Goal: Task Accomplishment & Management: Use online tool/utility

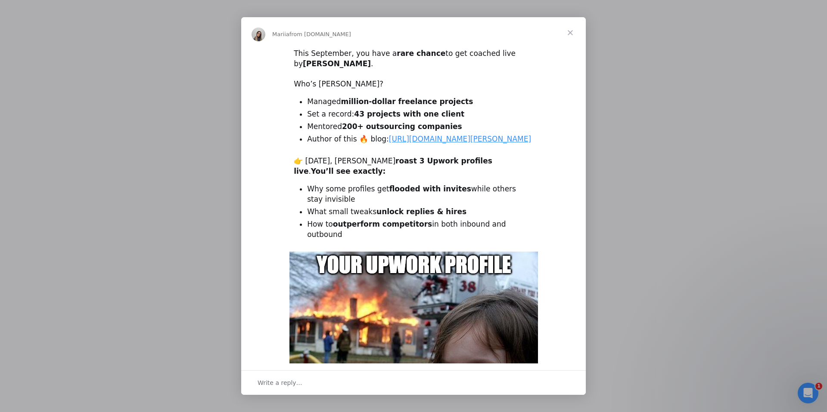
click at [571, 31] on span "Close" at bounding box center [570, 32] width 31 height 31
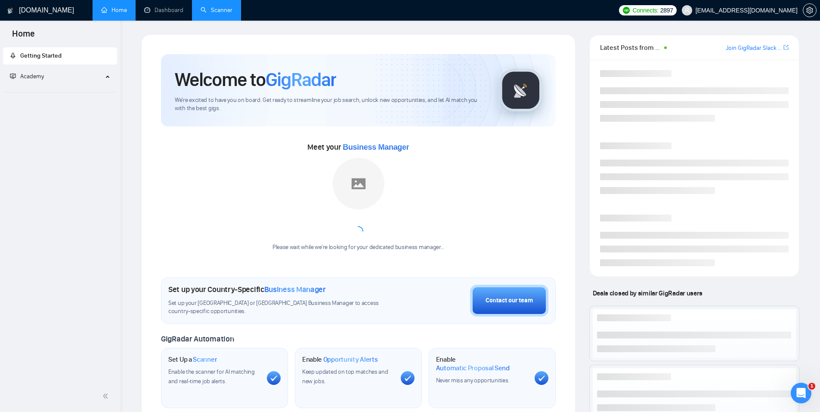
click at [211, 13] on link "Scanner" at bounding box center [217, 9] width 32 height 7
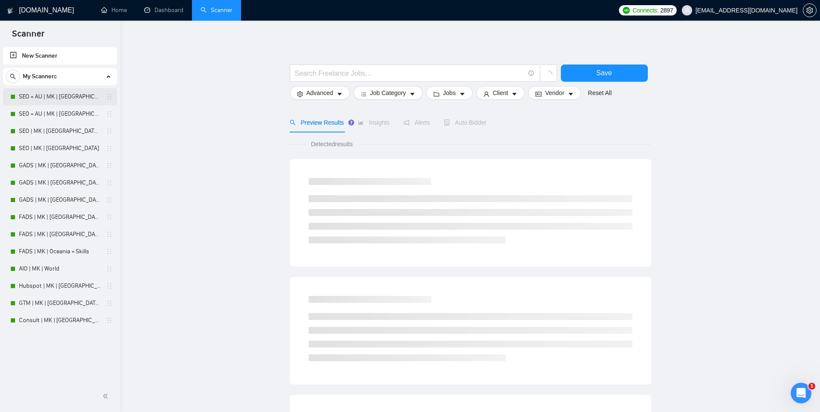
click at [46, 96] on link "SEO + AU | MK | Oceania | Titles" at bounding box center [60, 96] width 82 height 17
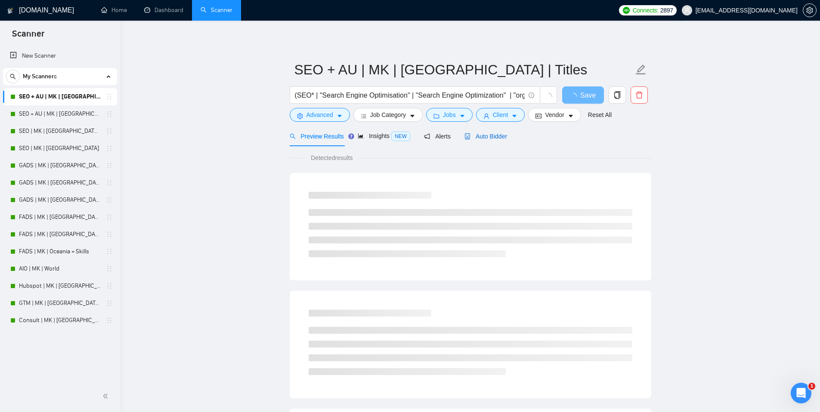
drag, startPoint x: 474, startPoint y: 136, endPoint x: 287, endPoint y: 248, distance: 218.4
click at [474, 136] on span "Auto Bidder" at bounding box center [486, 136] width 43 height 7
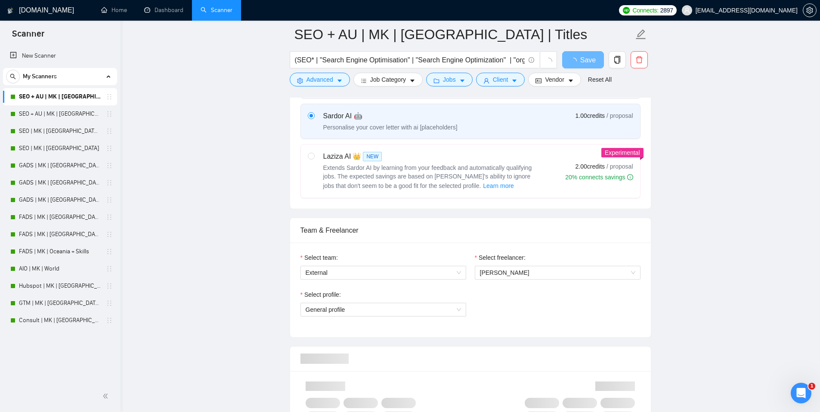
scroll to position [331, 0]
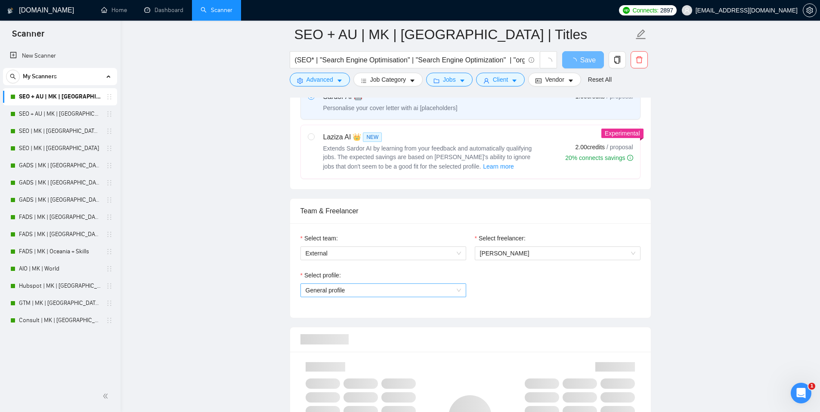
click at [431, 290] on span "General profile" at bounding box center [383, 290] width 155 height 13
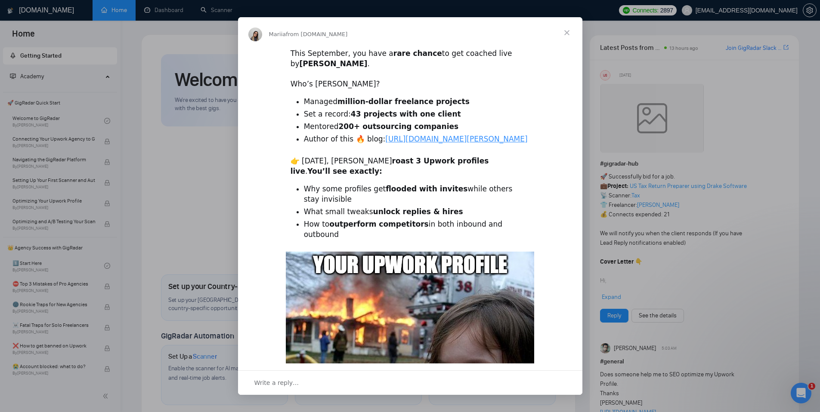
click at [565, 33] on span "Close" at bounding box center [567, 32] width 31 height 31
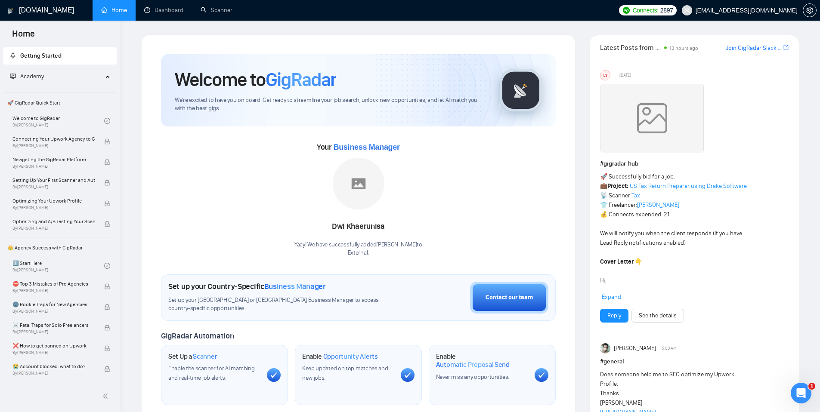
click at [721, 10] on span "[EMAIL_ADDRESS][DOMAIN_NAME]" at bounding box center [747, 10] width 102 height 0
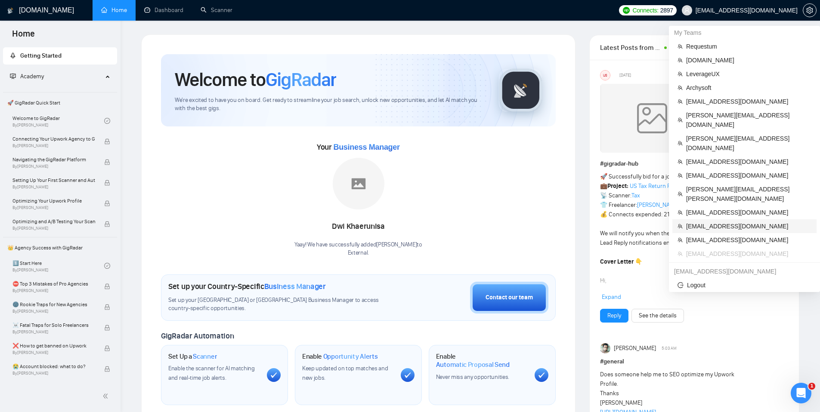
click at [700, 222] on span "[EMAIL_ADDRESS][DOMAIN_NAME]" at bounding box center [748, 226] width 125 height 9
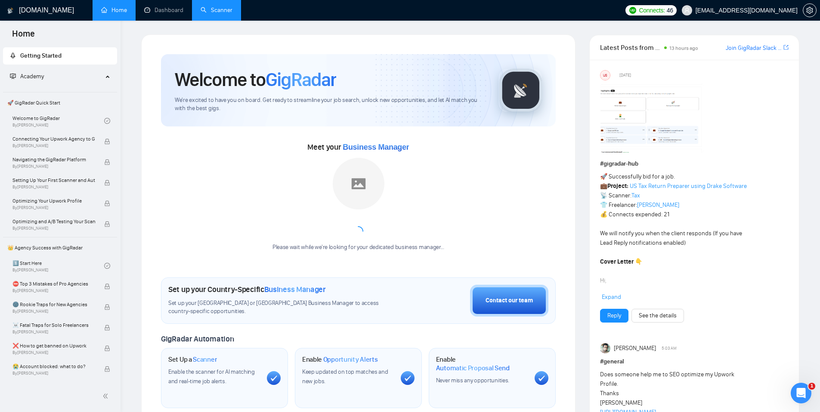
click at [205, 14] on link "Scanner" at bounding box center [217, 9] width 32 height 7
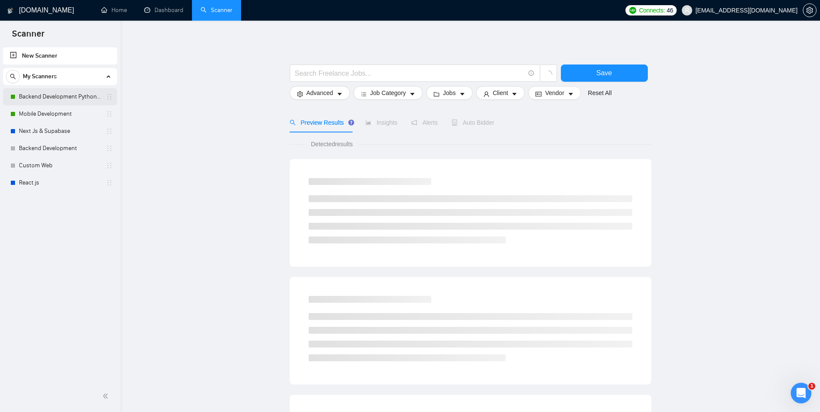
click at [56, 96] on link "Backend Development Python and Go" at bounding box center [60, 96] width 82 height 17
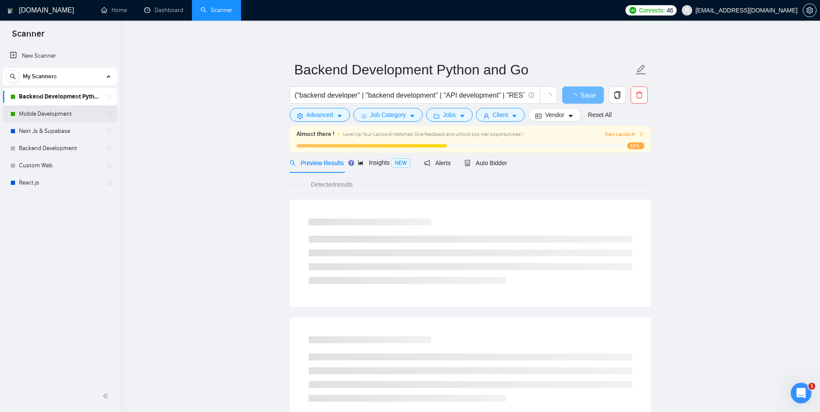
click at [46, 116] on link "Mobile Development" at bounding box center [60, 113] width 82 height 17
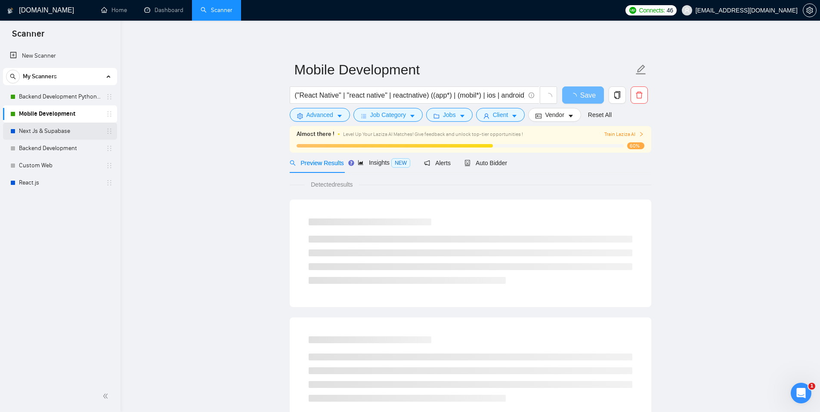
click at [46, 126] on link "Next Js & Supabase" at bounding box center [60, 131] width 82 height 17
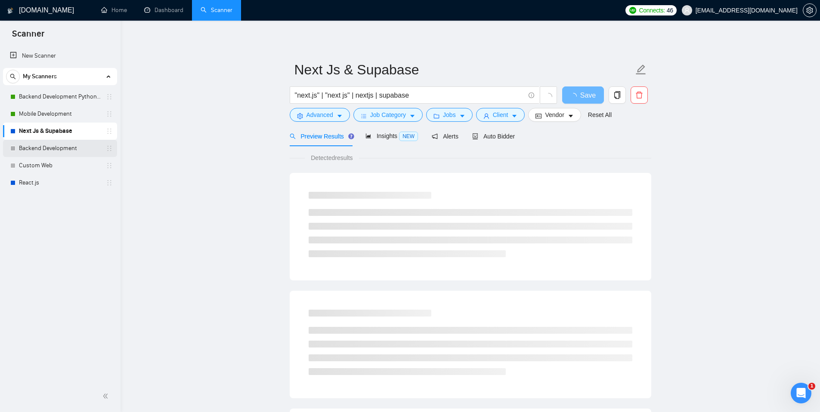
click at [44, 148] on link "Backend Development" at bounding box center [60, 148] width 82 height 17
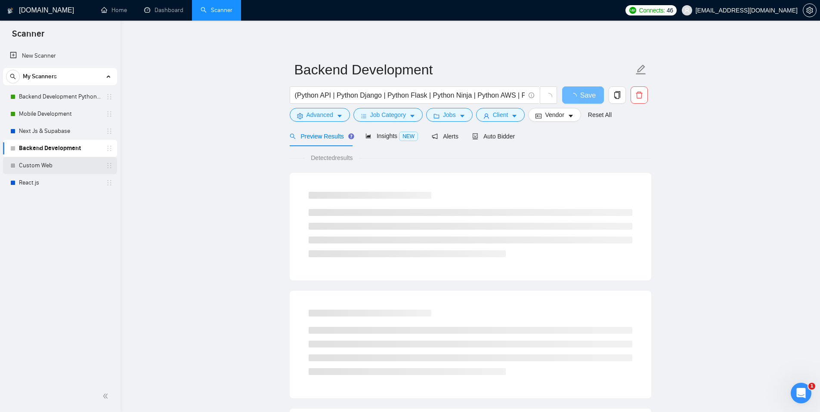
click at [42, 168] on link "Custom Web" at bounding box center [60, 165] width 82 height 17
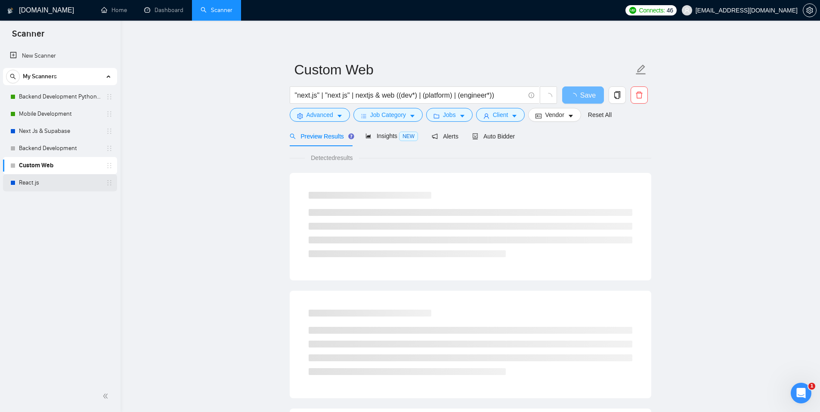
click at [40, 179] on link "React.js" at bounding box center [60, 182] width 82 height 17
click at [171, 188] on main "React.js (react | reactjs | "react dev") (tailwind | "chat*" | mobile) Save Adv…" at bounding box center [470, 393] width 672 height 718
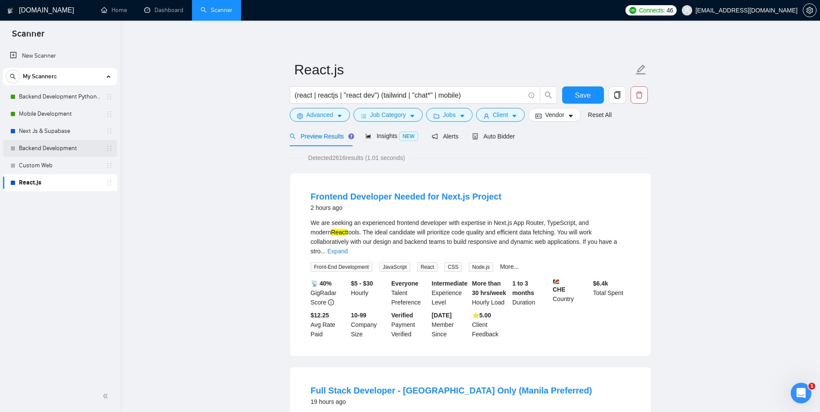
click at [71, 152] on link "Backend Development" at bounding box center [60, 148] width 82 height 17
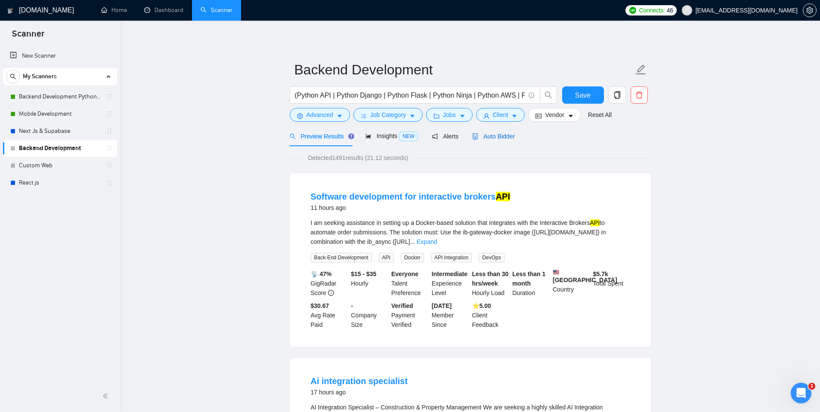
click at [507, 139] on span "Auto Bidder" at bounding box center [493, 136] width 43 height 7
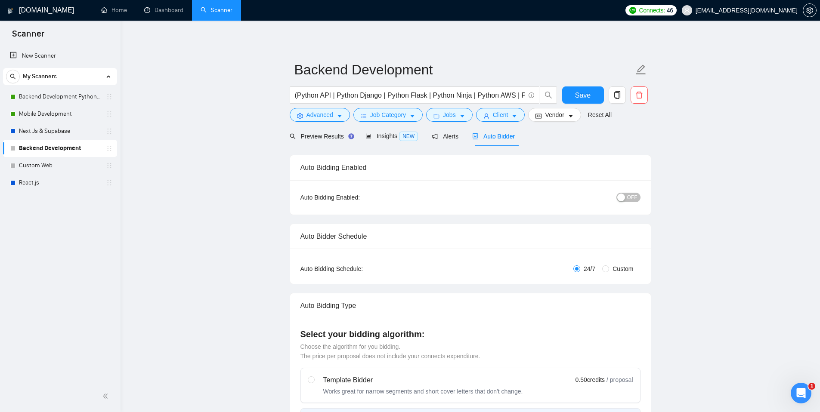
radio input "false"
radio input "true"
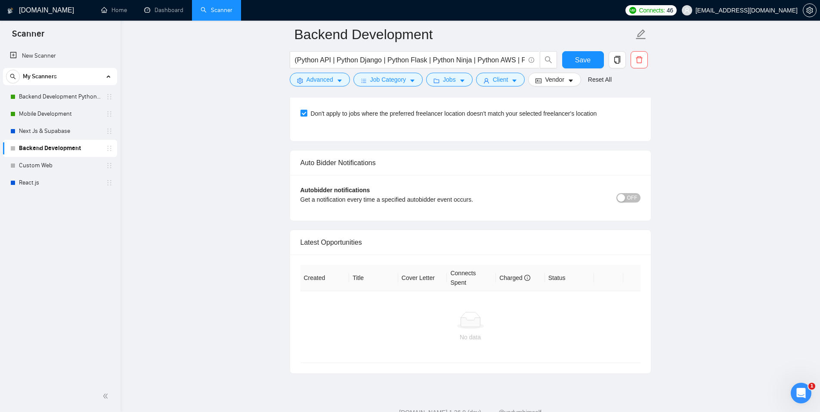
scroll to position [2105, 0]
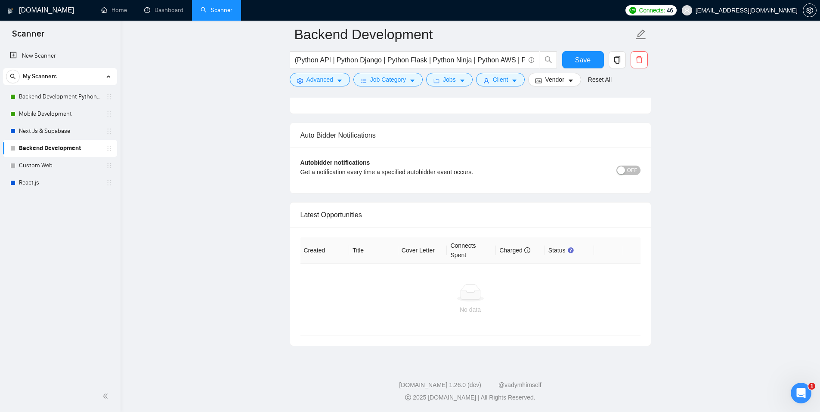
click at [450, 297] on div at bounding box center [470, 293] width 326 height 17
click at [69, 92] on link "Backend Development Python and Go" at bounding box center [60, 96] width 82 height 17
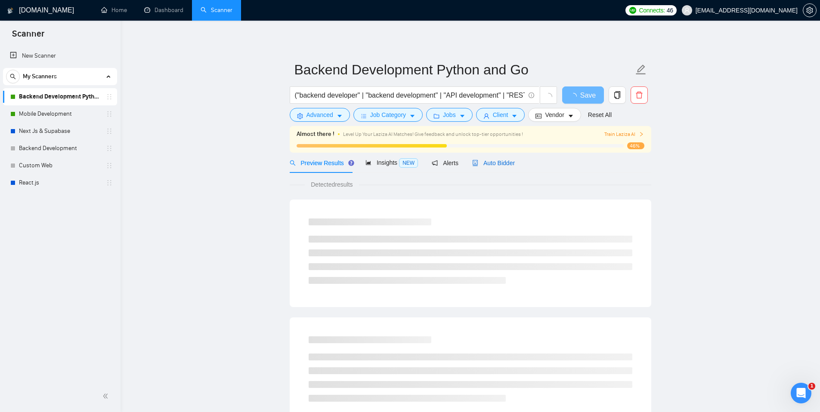
click at [492, 166] on span "Auto Bidder" at bounding box center [493, 163] width 43 height 7
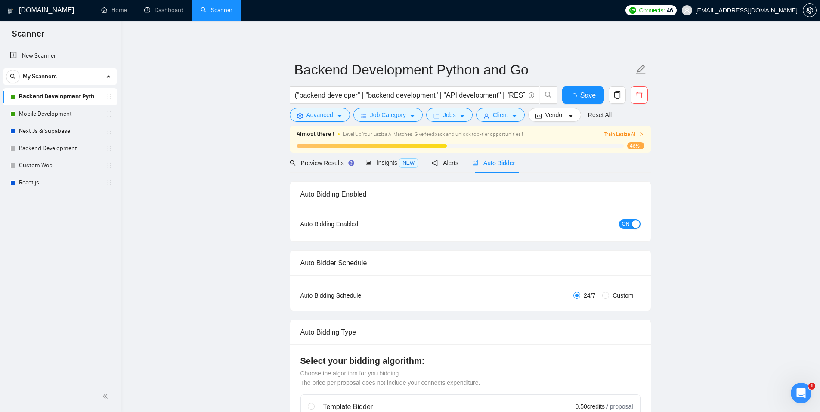
checkbox input "true"
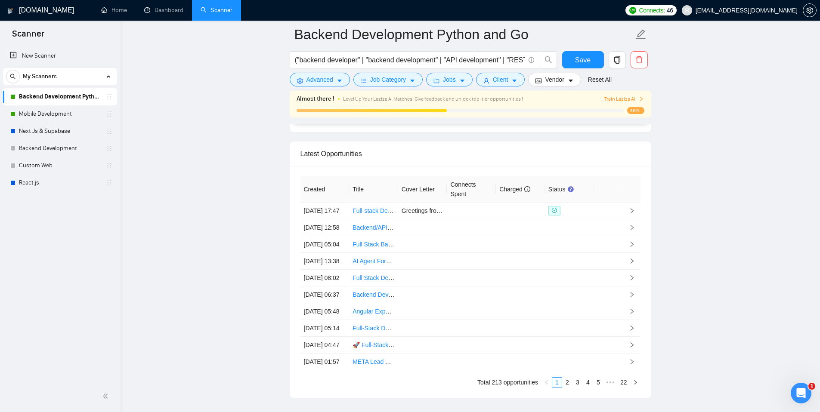
scroll to position [2214, 0]
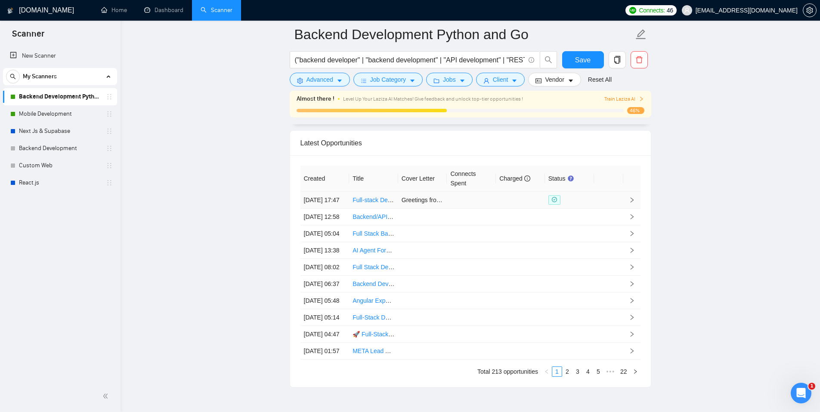
click at [472, 205] on td at bounding box center [471, 200] width 49 height 17
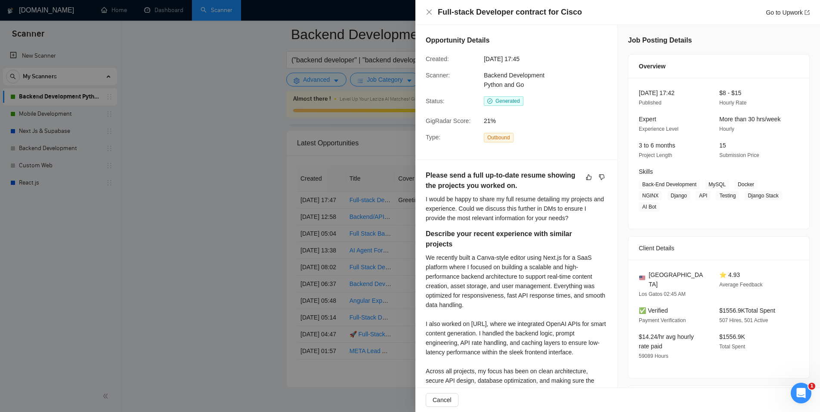
click at [209, 179] on div at bounding box center [410, 206] width 820 height 412
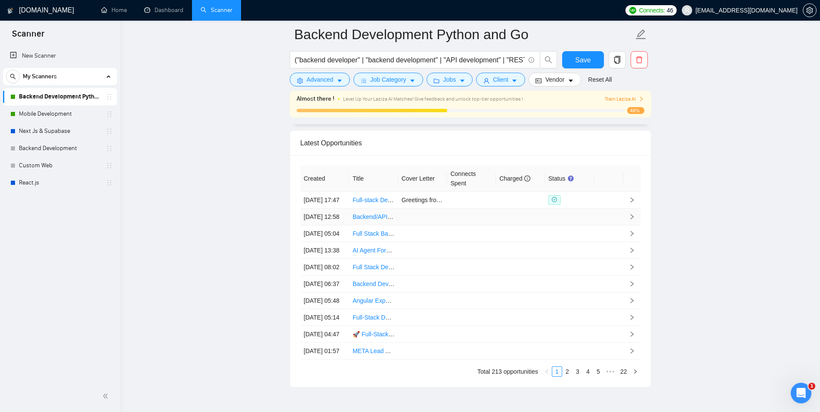
click at [446, 226] on td at bounding box center [422, 217] width 49 height 17
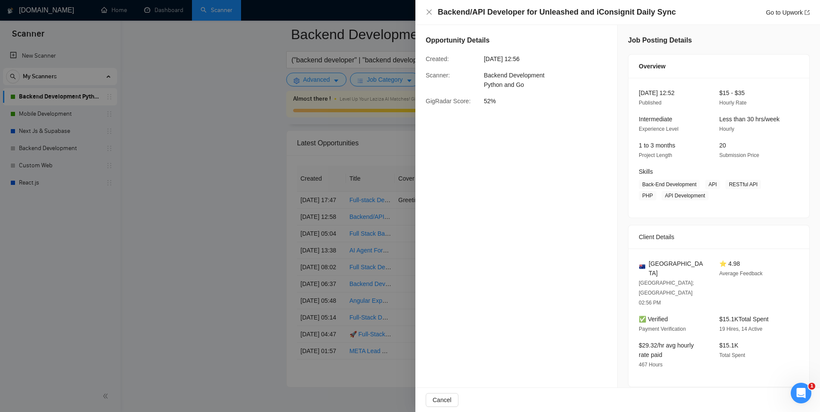
click at [253, 236] on div at bounding box center [410, 206] width 820 height 412
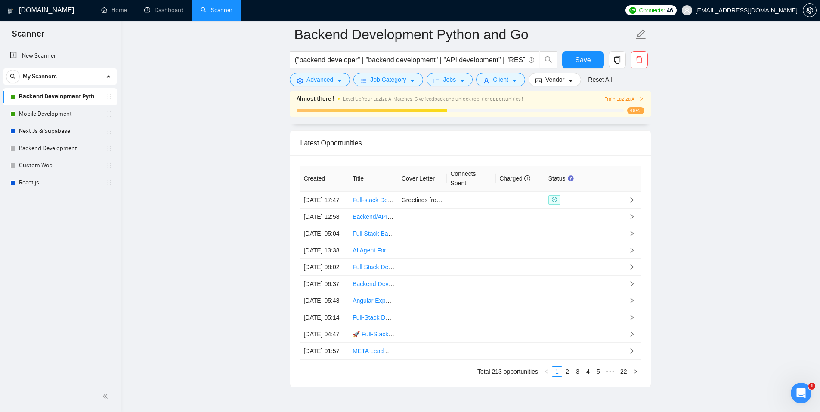
scroll to position [2351, 0]
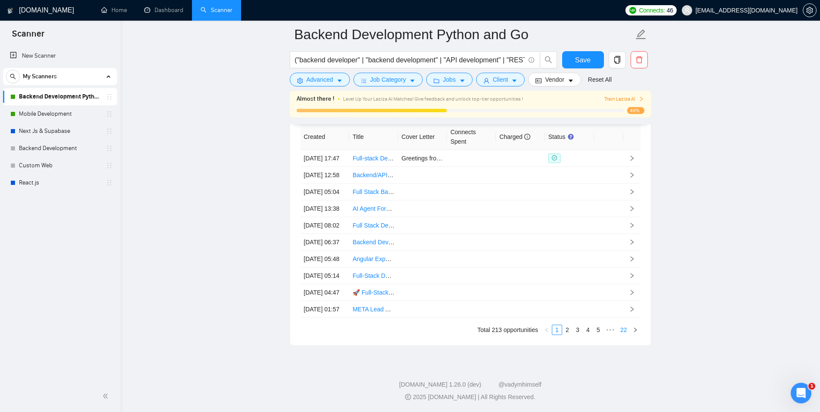
click at [622, 330] on link "22" at bounding box center [624, 330] width 12 height 9
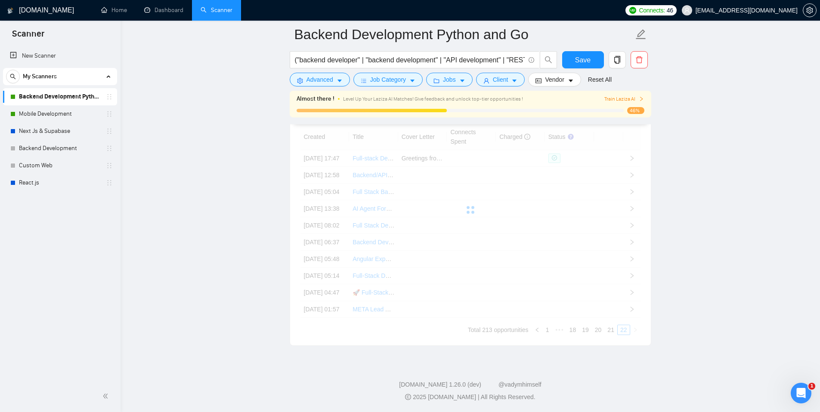
scroll to position [2167, 0]
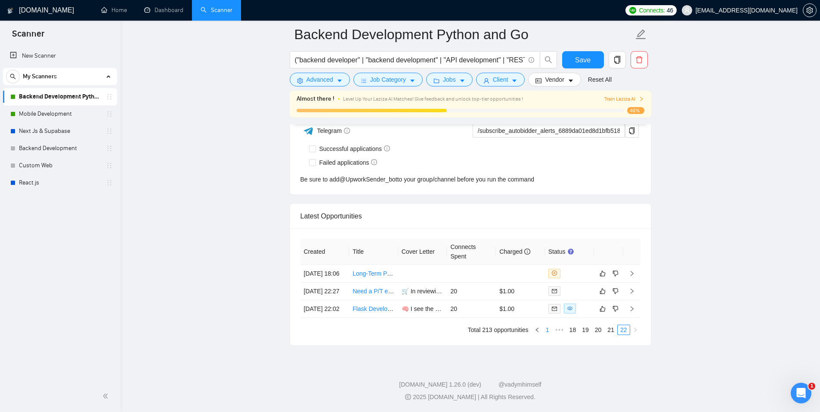
click at [543, 331] on link "1" at bounding box center [547, 330] width 9 height 9
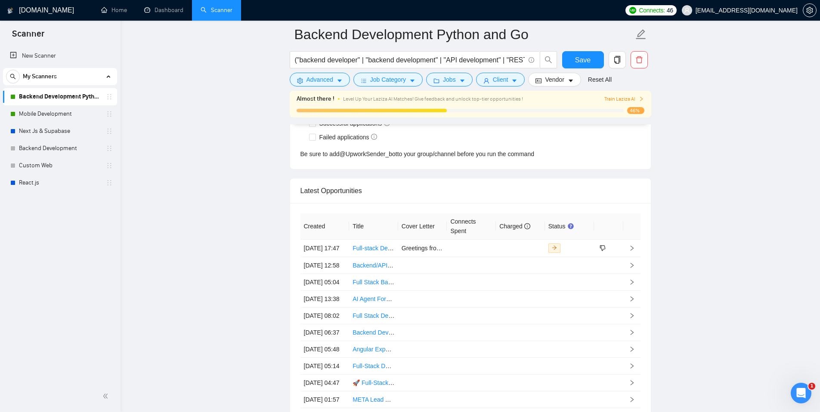
scroll to position [2351, 0]
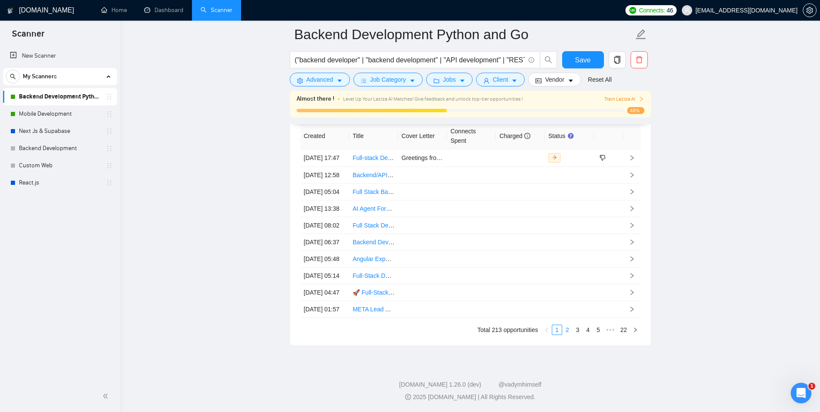
click at [568, 330] on link "2" at bounding box center [567, 330] width 9 height 9
click at [576, 327] on link "3" at bounding box center [577, 330] width 9 height 9
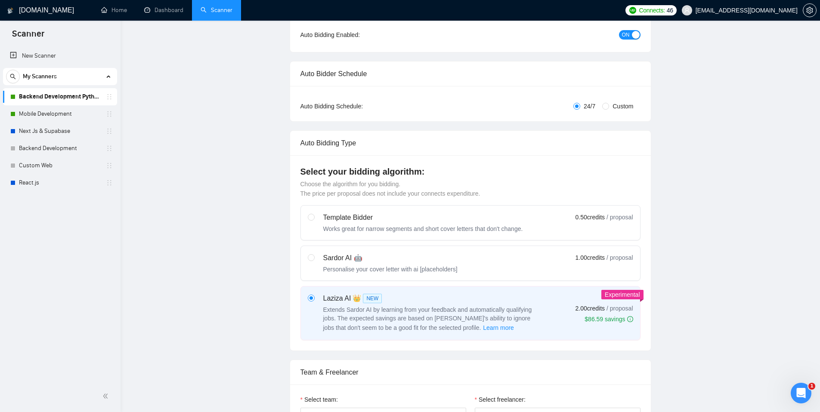
scroll to position [0, 0]
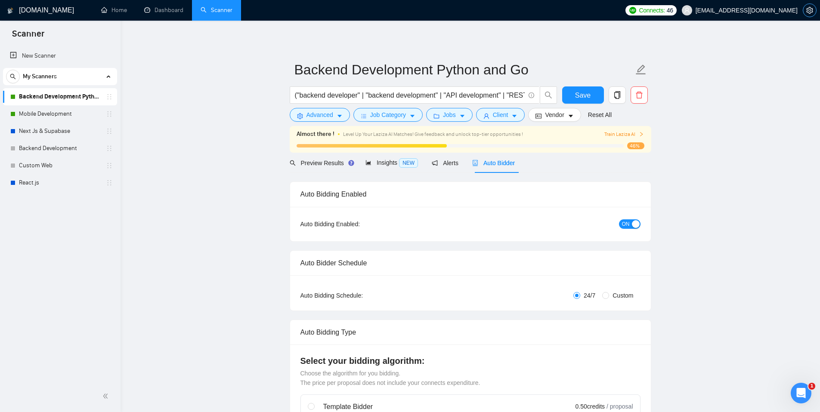
click at [814, 13] on span "setting" at bounding box center [809, 10] width 13 height 7
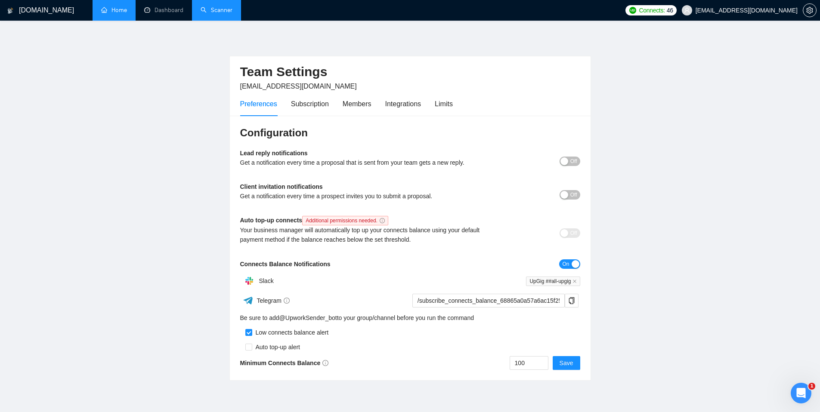
click at [121, 12] on link "Home" at bounding box center [114, 9] width 26 height 7
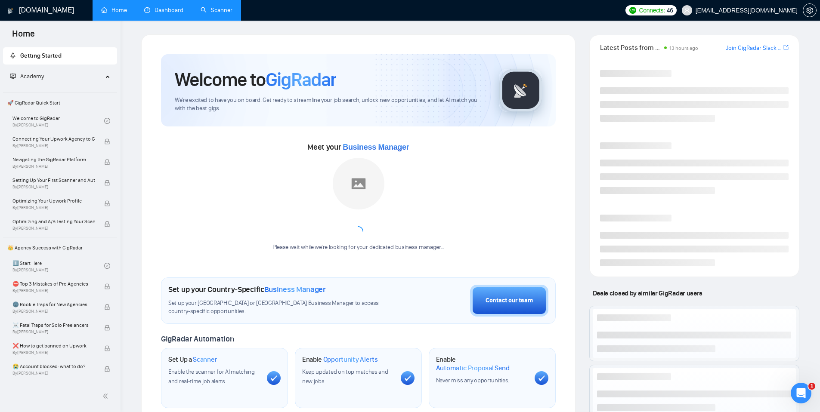
click at [173, 14] on link "Dashboard" at bounding box center [163, 9] width 39 height 7
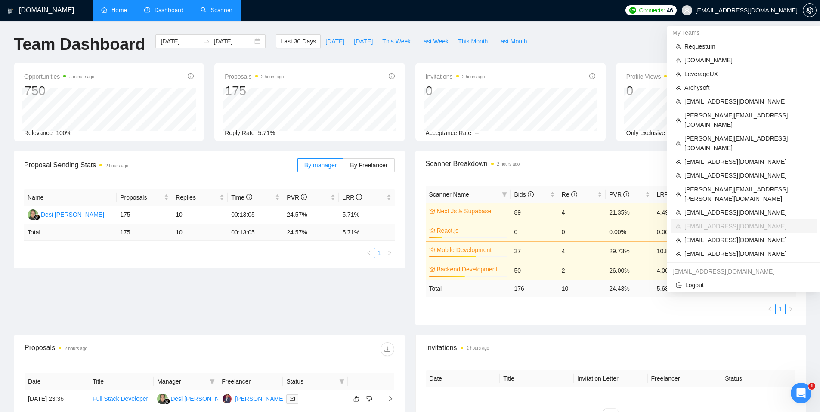
click at [763, 10] on span "[EMAIL_ADDRESS][DOMAIN_NAME]" at bounding box center [747, 10] width 102 height 0
click at [684, 45] on li "Requestum" at bounding box center [744, 47] width 146 height 14
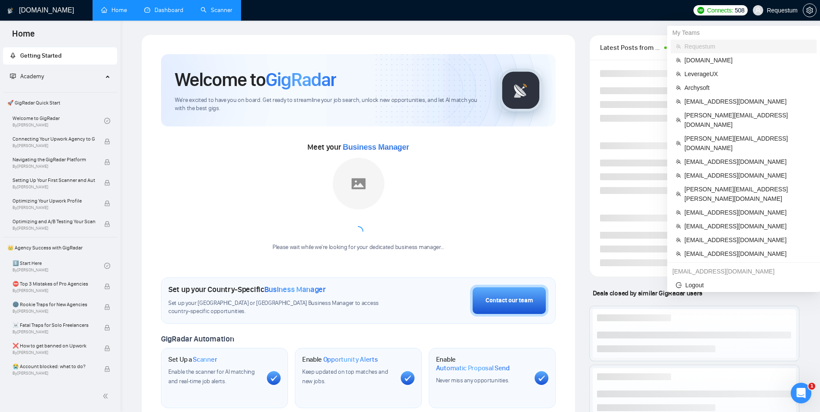
click at [780, 10] on span "Requestum" at bounding box center [782, 10] width 31 height 0
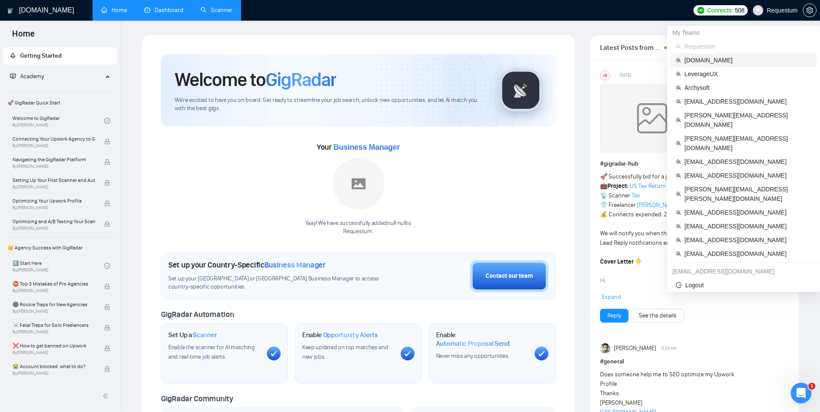
click at [692, 60] on span "[DOMAIN_NAME]" at bounding box center [748, 60] width 127 height 9
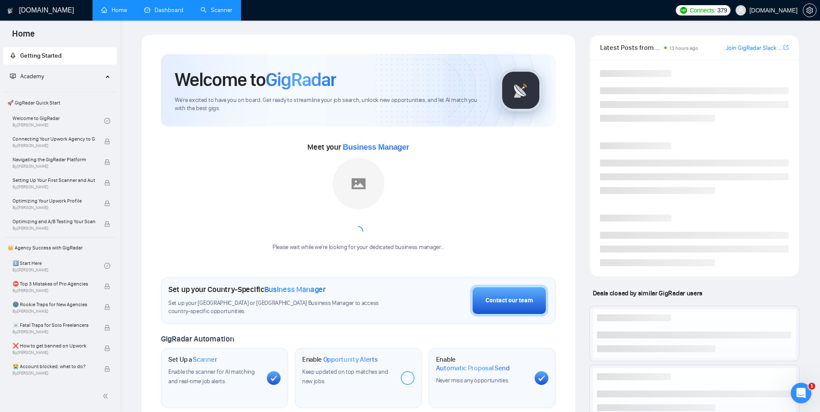
click at [784, 10] on span "[DOMAIN_NAME]" at bounding box center [774, 10] width 48 height 0
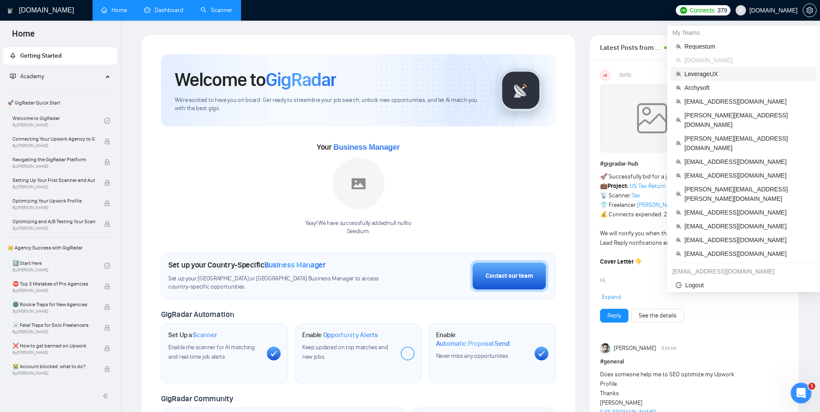
click at [713, 74] on span "LeverageUX" at bounding box center [748, 73] width 127 height 9
click at [708, 88] on span "Archysoft" at bounding box center [748, 87] width 127 height 9
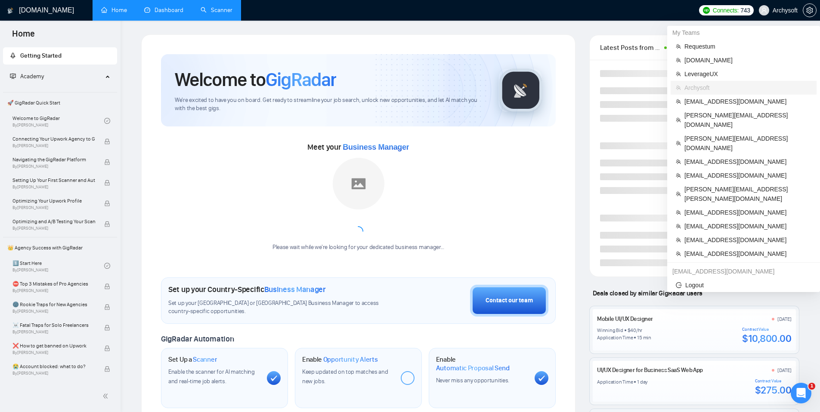
click at [779, 10] on span "Archysoft" at bounding box center [785, 10] width 25 height 0
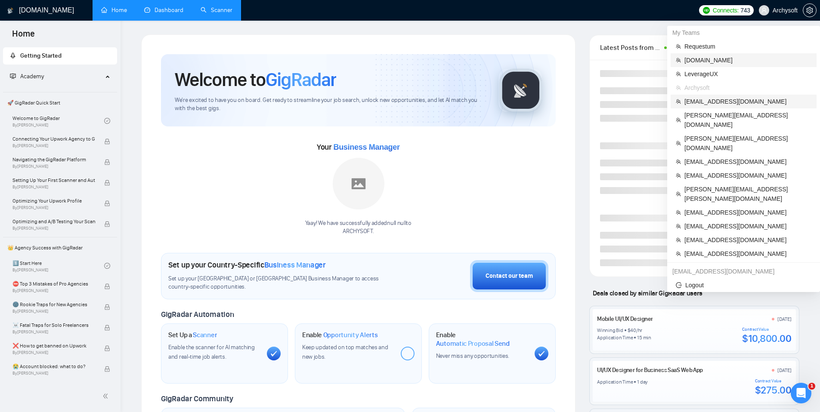
click at [710, 97] on span "[EMAIL_ADDRESS][DOMAIN_NAME]" at bounding box center [748, 101] width 127 height 9
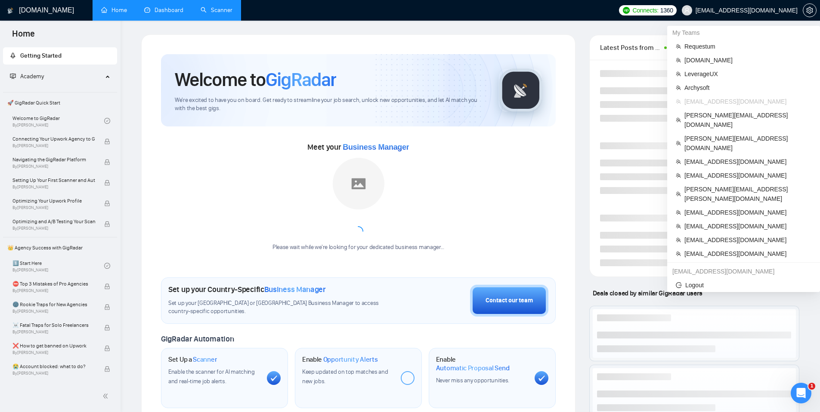
click at [779, 10] on span "[EMAIL_ADDRESS][DOMAIN_NAME]" at bounding box center [747, 10] width 102 height 0
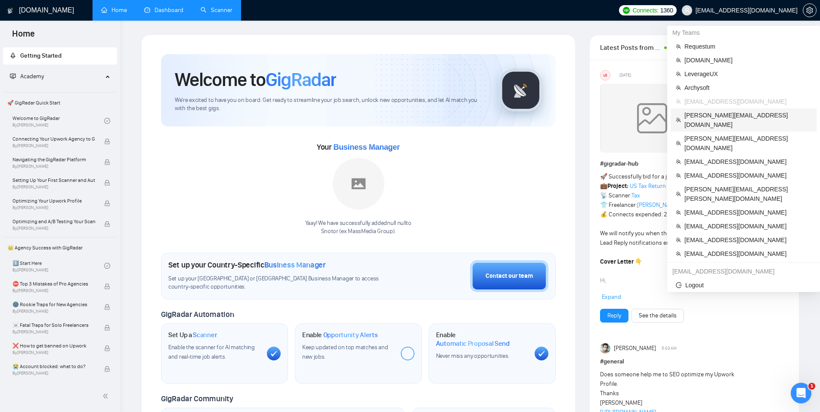
click at [716, 109] on li "[PERSON_NAME][EMAIL_ADDRESS][DOMAIN_NAME]" at bounding box center [744, 120] width 146 height 23
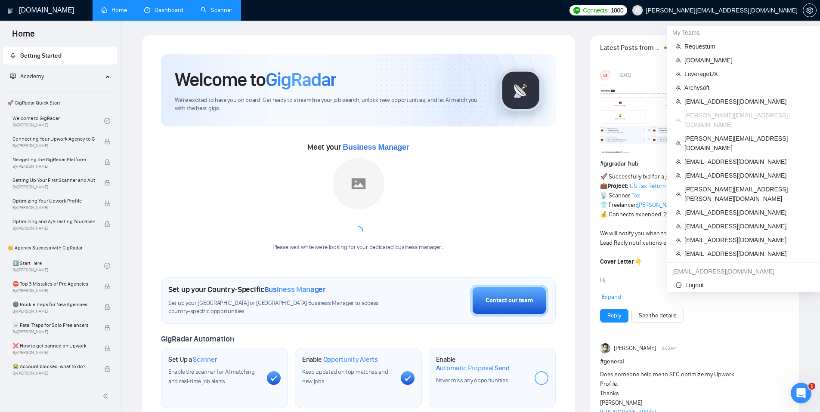
click at [764, 10] on span "[PERSON_NAME][EMAIL_ADDRESS][DOMAIN_NAME]" at bounding box center [722, 10] width 152 height 0
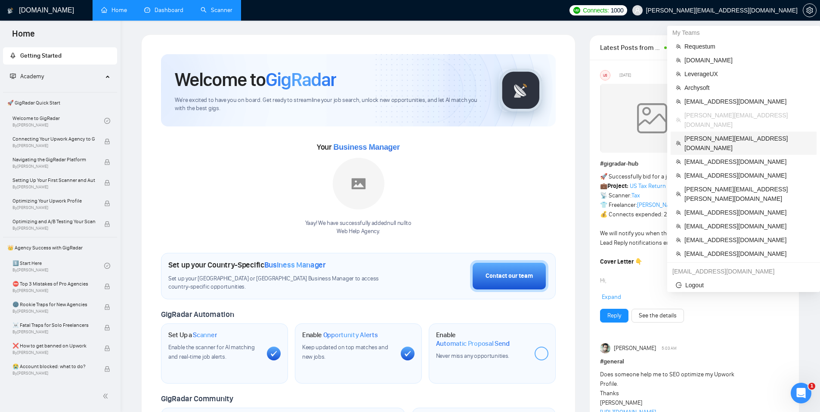
click at [709, 134] on span "[PERSON_NAME][EMAIL_ADDRESS][DOMAIN_NAME]" at bounding box center [748, 143] width 127 height 19
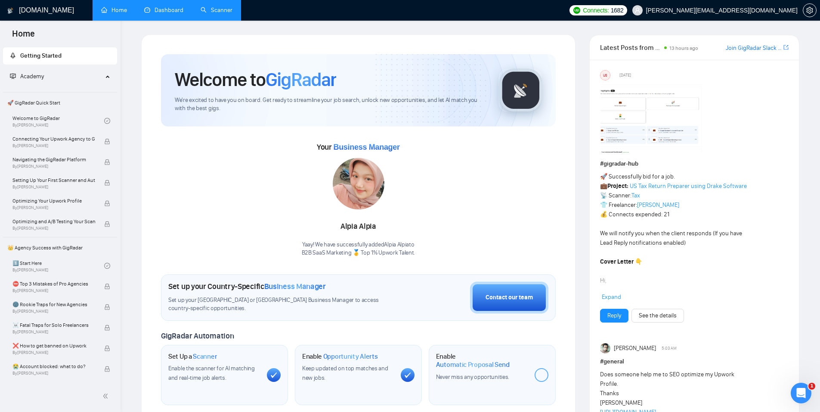
click at [740, 10] on span "[PERSON_NAME][EMAIL_ADDRESS][DOMAIN_NAME]" at bounding box center [722, 10] width 152 height 0
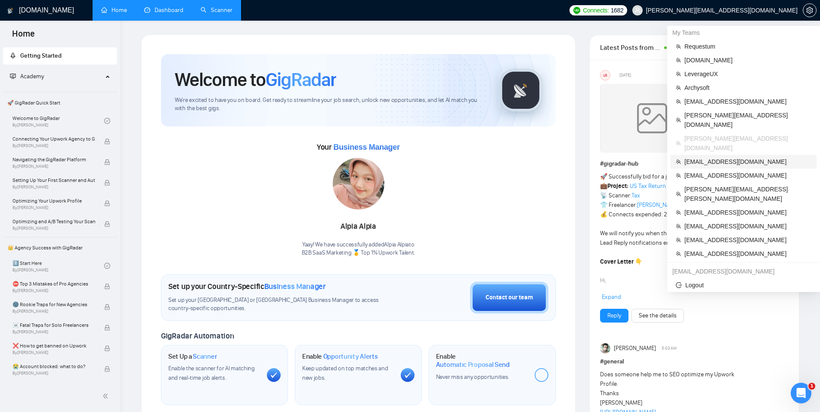
click at [703, 155] on li "[EMAIL_ADDRESS][DOMAIN_NAME]" at bounding box center [744, 162] width 146 height 14
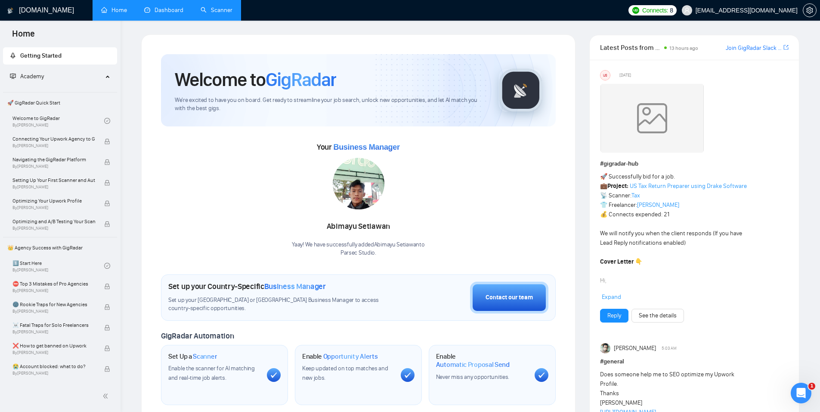
click at [211, 14] on link "Scanner" at bounding box center [217, 9] width 32 height 7
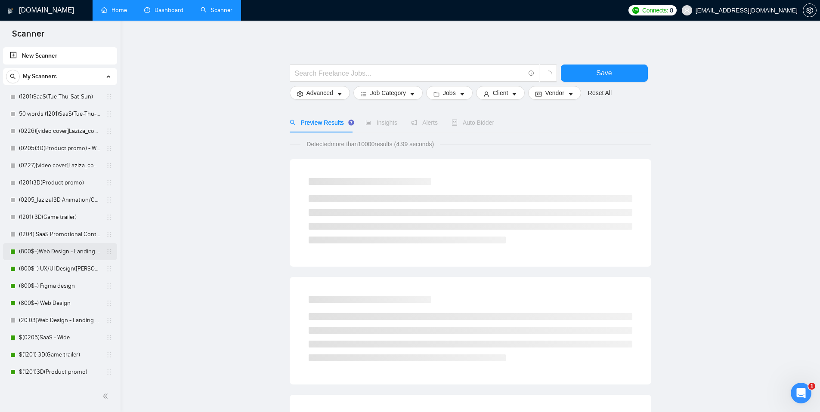
scroll to position [108, 0]
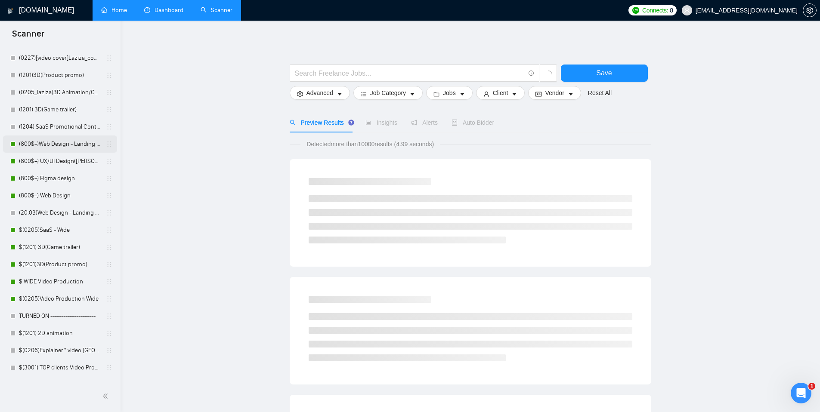
click at [42, 148] on link "(800$+)Web Design - Landing page" at bounding box center [60, 144] width 82 height 17
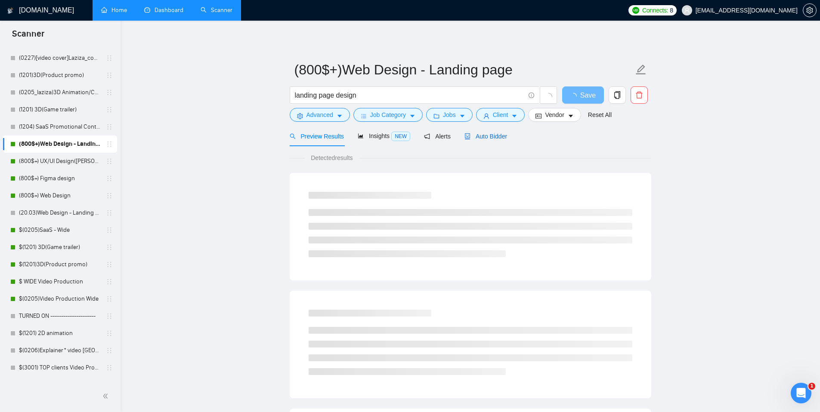
click at [486, 139] on span "Auto Bidder" at bounding box center [486, 136] width 43 height 7
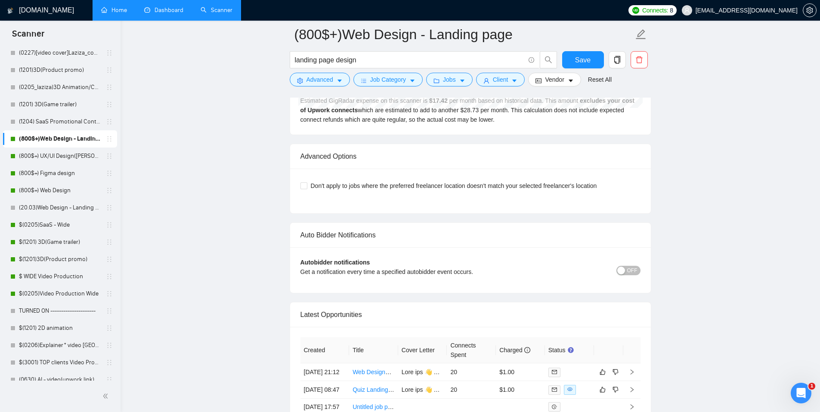
scroll to position [2220, 0]
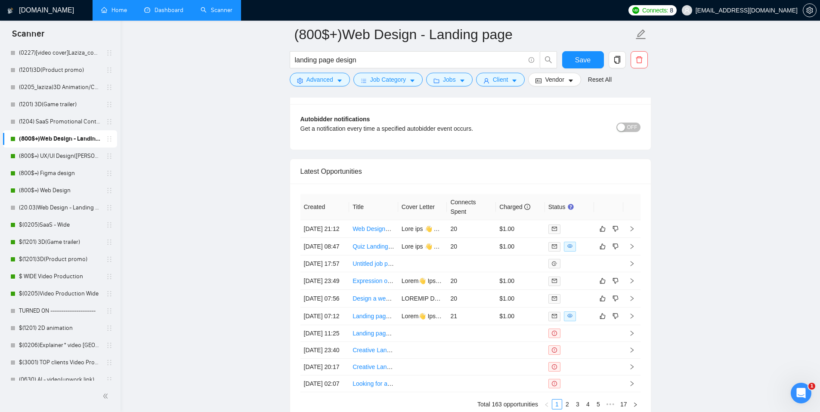
click at [734, 10] on span "[EMAIL_ADDRESS][DOMAIN_NAME]" at bounding box center [747, 10] width 102 height 0
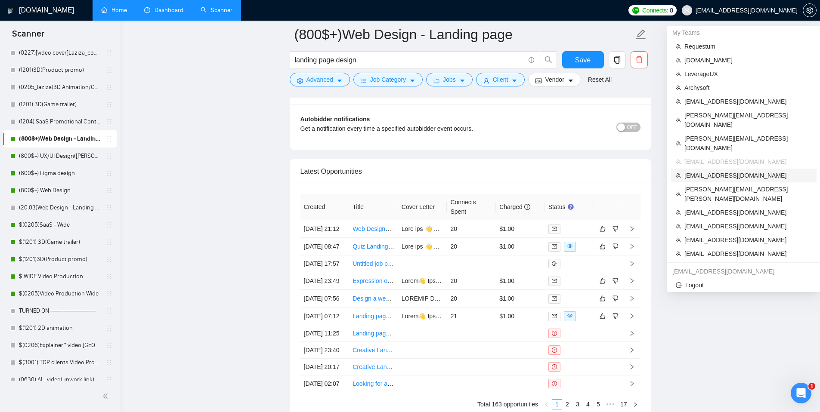
click at [710, 171] on span "[EMAIL_ADDRESS][DOMAIN_NAME]" at bounding box center [748, 175] width 127 height 9
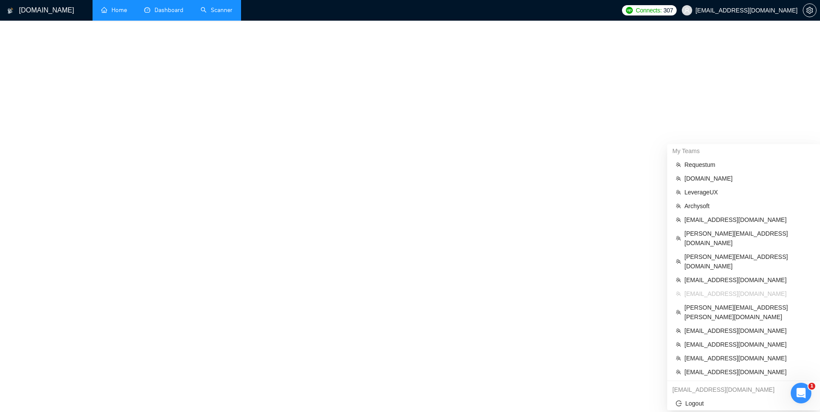
scroll to position [262, 0]
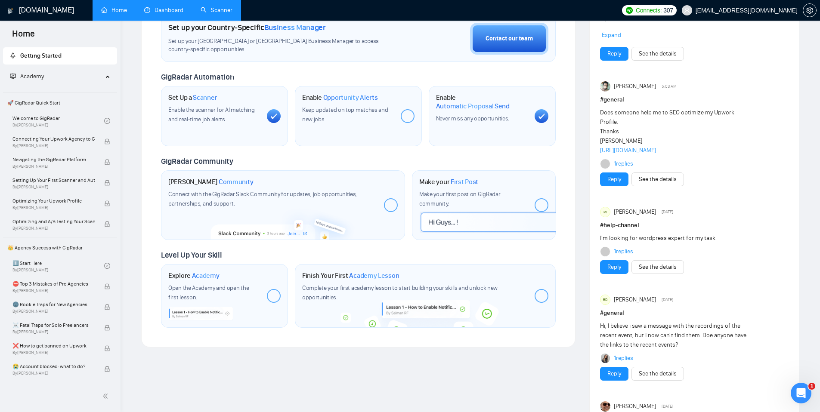
click at [735, 10] on span "[EMAIL_ADDRESS][DOMAIN_NAME]" at bounding box center [747, 10] width 102 height 0
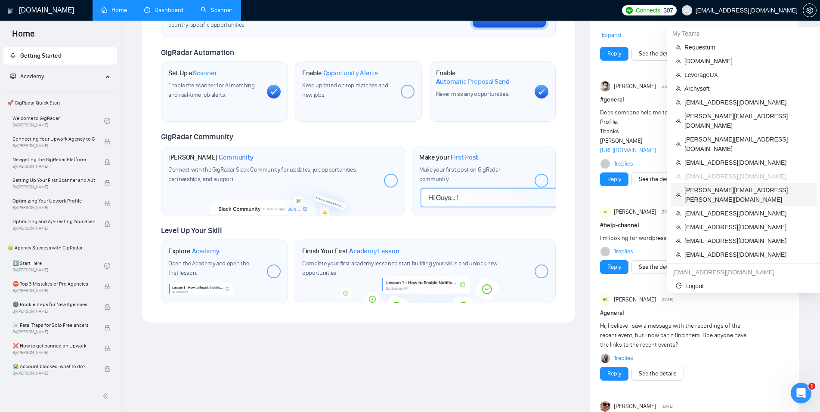
click at [698, 186] on span "[PERSON_NAME][EMAIL_ADDRESS][PERSON_NAME][DOMAIN_NAME]" at bounding box center [748, 195] width 127 height 19
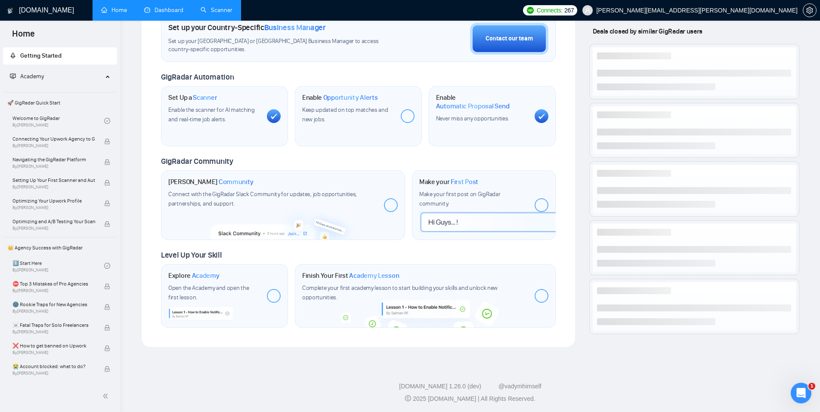
scroll to position [116, 0]
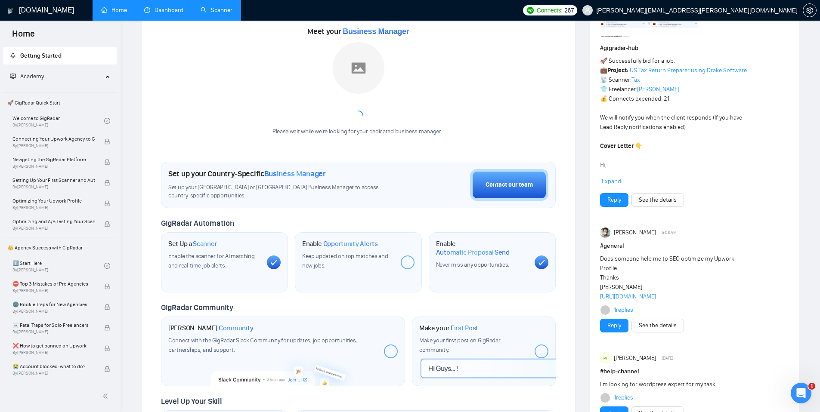
click at [736, 10] on span "[PERSON_NAME][EMAIL_ADDRESS][PERSON_NAME][DOMAIN_NAME]" at bounding box center [697, 10] width 202 height 0
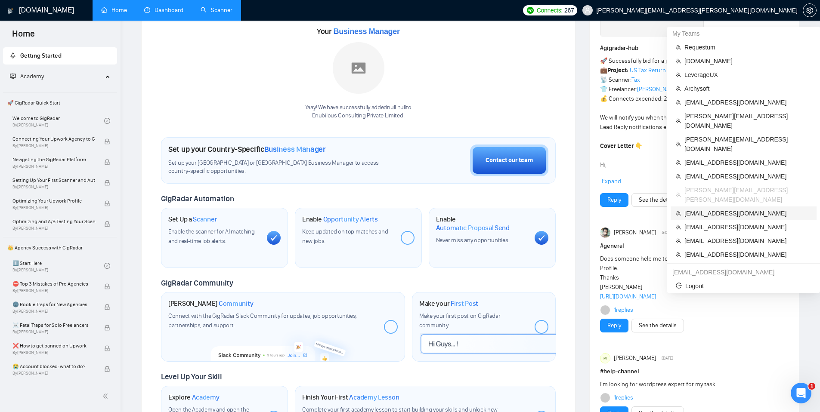
click at [719, 209] on span "[EMAIL_ADDRESS][DOMAIN_NAME]" at bounding box center [748, 213] width 127 height 9
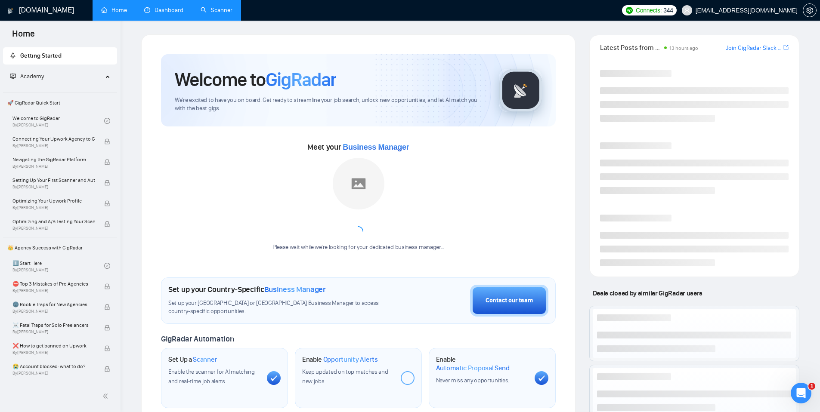
click at [732, 10] on span "[EMAIL_ADDRESS][DOMAIN_NAME]" at bounding box center [747, 10] width 102 height 0
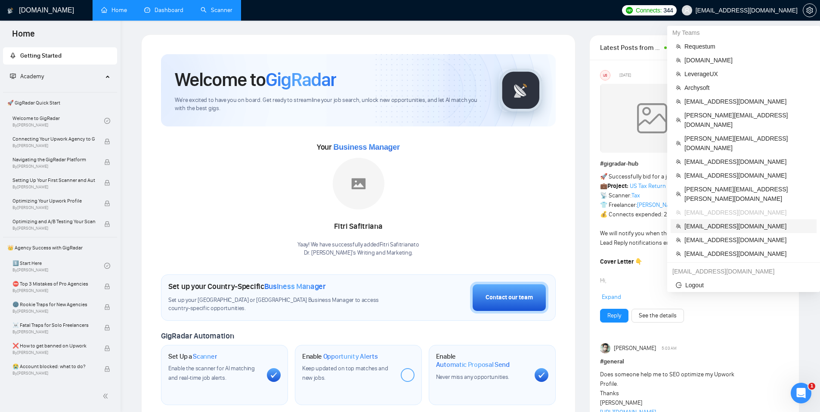
click at [715, 222] on span "[EMAIL_ADDRESS][DOMAIN_NAME]" at bounding box center [748, 226] width 127 height 9
click at [742, 10] on span "[EMAIL_ADDRESS][DOMAIN_NAME]" at bounding box center [747, 10] width 102 height 0
click at [711, 236] on span "[EMAIL_ADDRESS][DOMAIN_NAME]" at bounding box center [748, 240] width 127 height 9
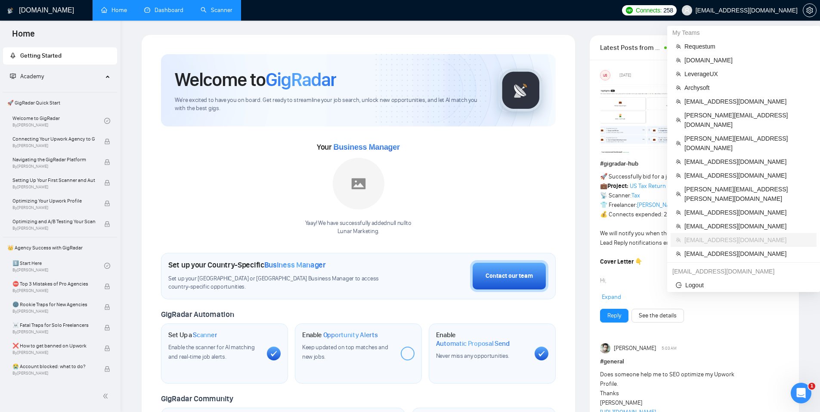
click at [729, 10] on span "[EMAIL_ADDRESS][DOMAIN_NAME]" at bounding box center [747, 10] width 102 height 0
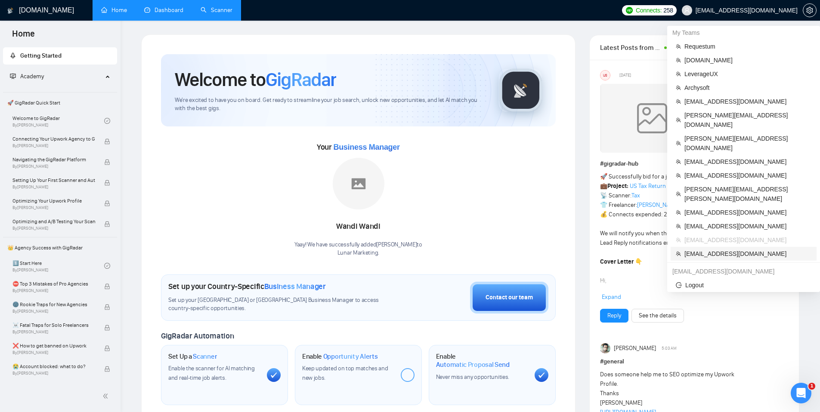
click at [711, 249] on span "[EMAIL_ADDRESS][DOMAIN_NAME]" at bounding box center [748, 253] width 127 height 9
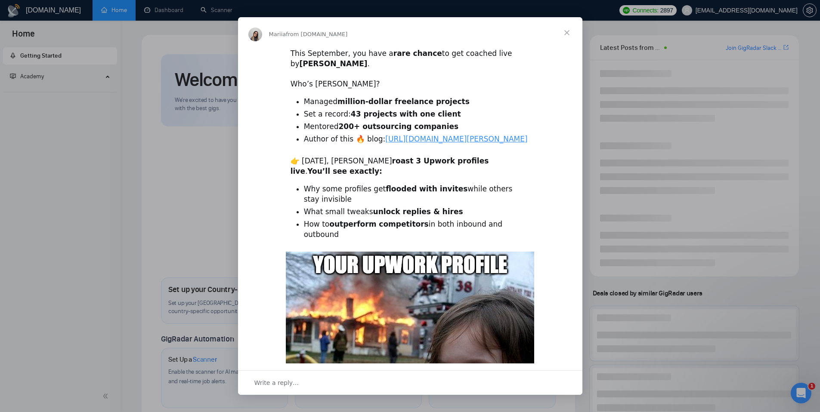
click at [569, 30] on span "Close" at bounding box center [567, 32] width 31 height 31
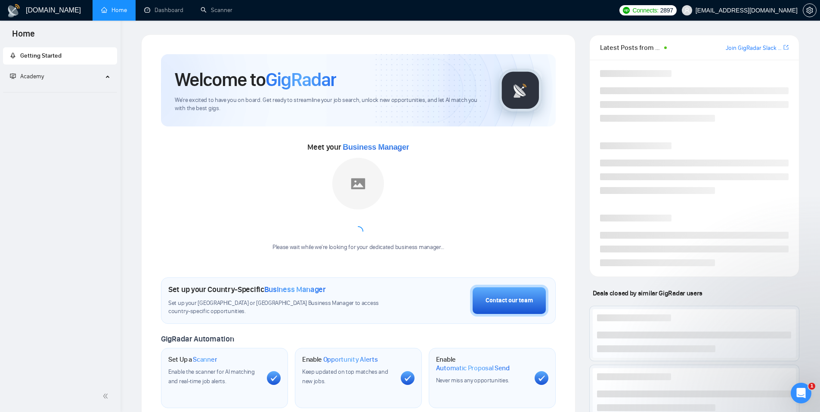
click at [711, 10] on span "[EMAIL_ADDRESS][DOMAIN_NAME]" at bounding box center [747, 10] width 102 height 0
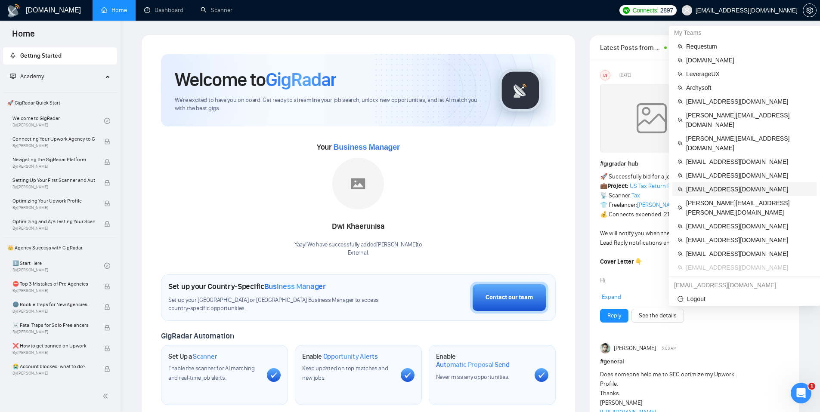
click at [701, 185] on span "identixweb@gmail.com" at bounding box center [748, 189] width 125 height 9
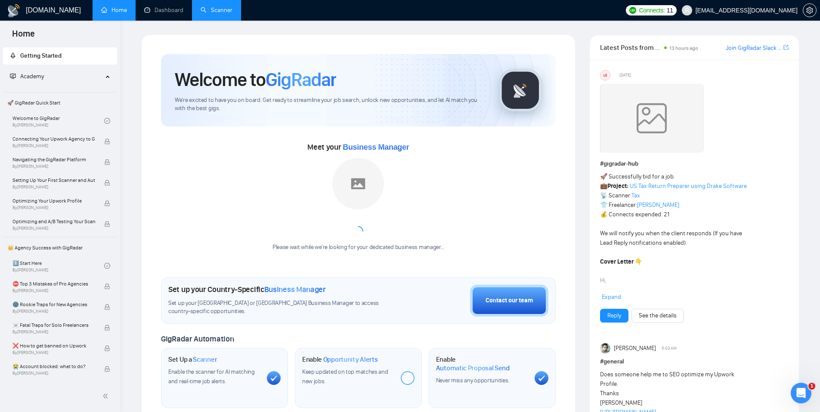
click at [214, 13] on link "Scanner" at bounding box center [217, 9] width 32 height 7
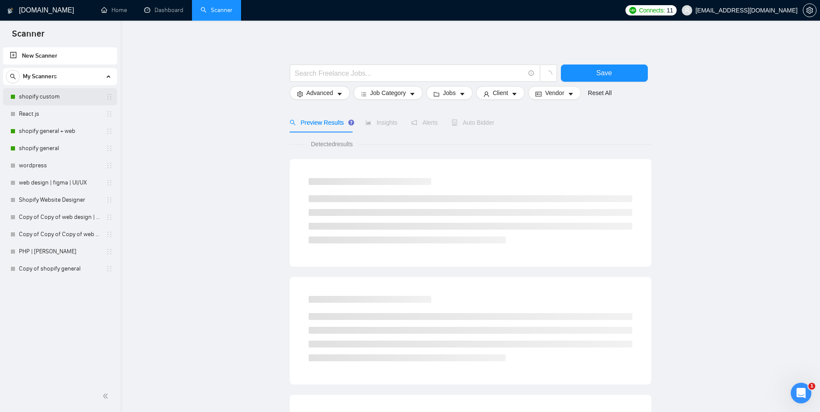
click at [40, 99] on link "shopify custom" at bounding box center [60, 96] width 82 height 17
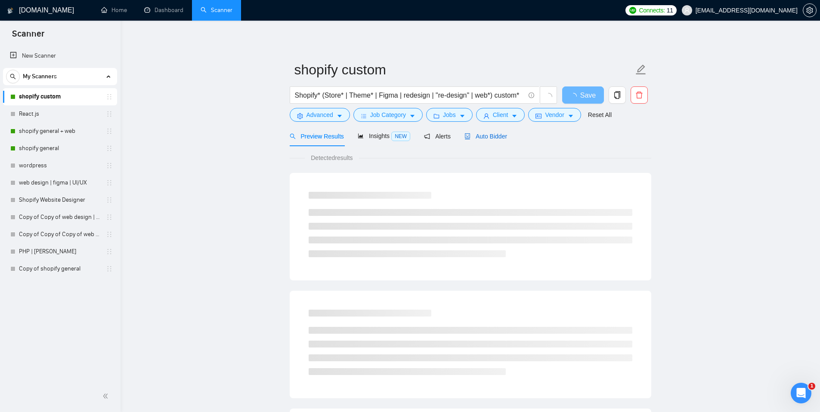
click at [473, 137] on span "Auto Bidder" at bounding box center [486, 136] width 43 height 7
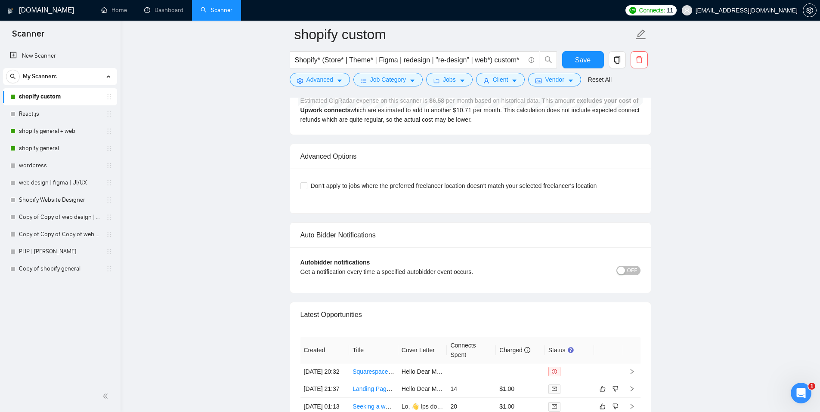
scroll to position [2184, 0]
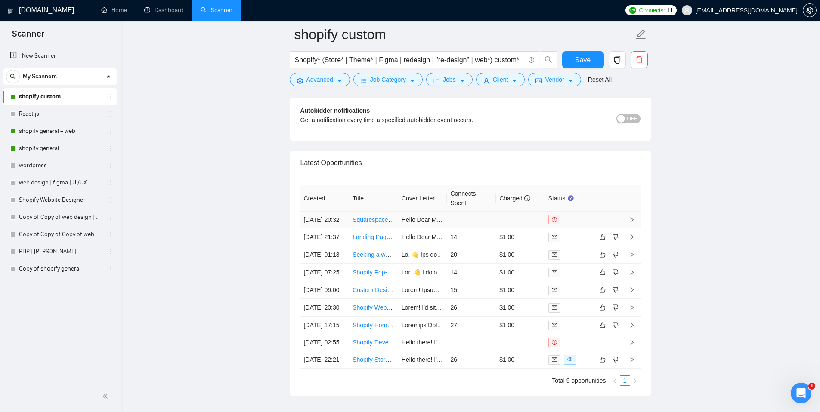
click at [616, 224] on td at bounding box center [608, 220] width 29 height 17
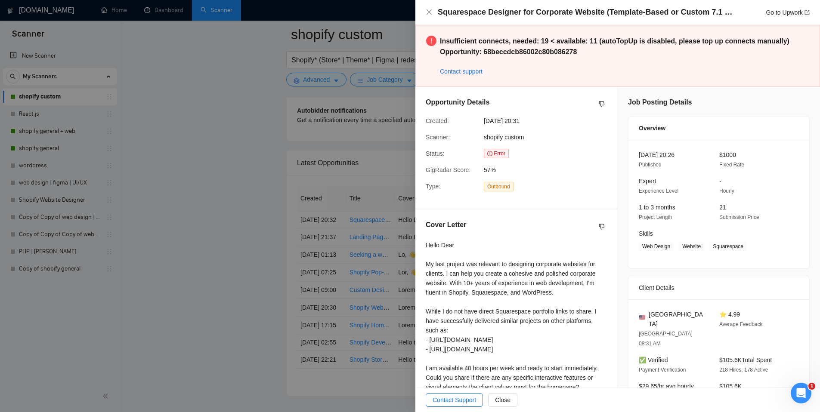
click at [202, 201] on div at bounding box center [410, 206] width 820 height 412
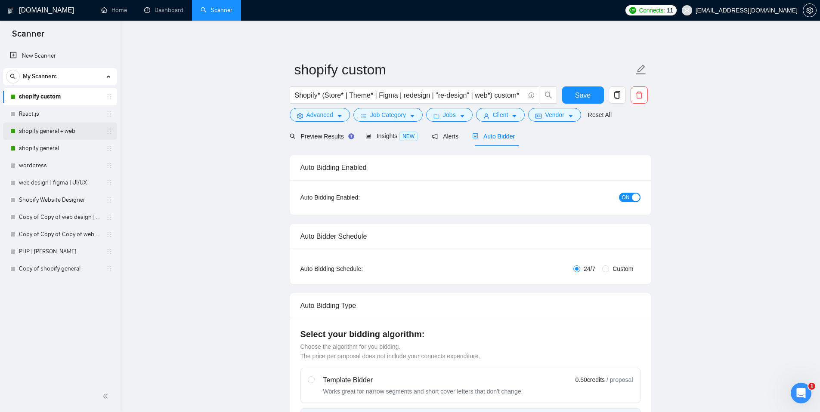
click at [54, 133] on link "shopify general + web" at bounding box center [60, 131] width 82 height 17
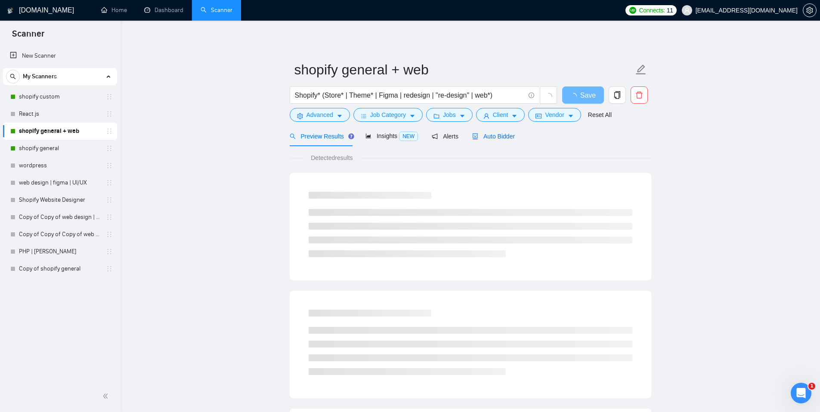
click at [484, 139] on span "Auto Bidder" at bounding box center [493, 136] width 43 height 7
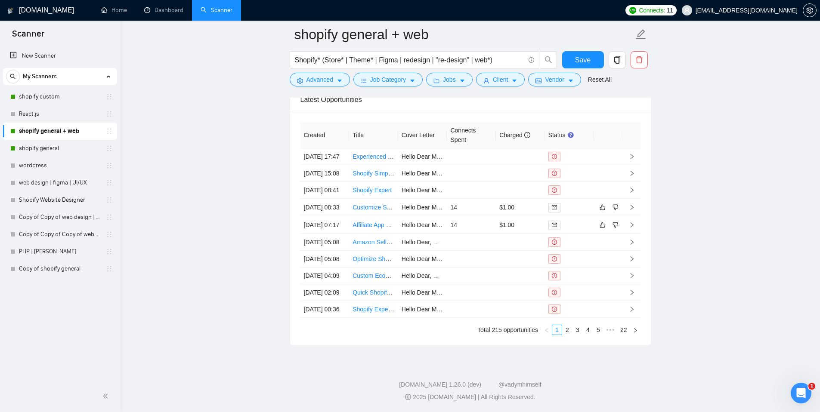
scroll to position [2303, 0]
click at [33, 117] on link "React.js" at bounding box center [60, 113] width 82 height 17
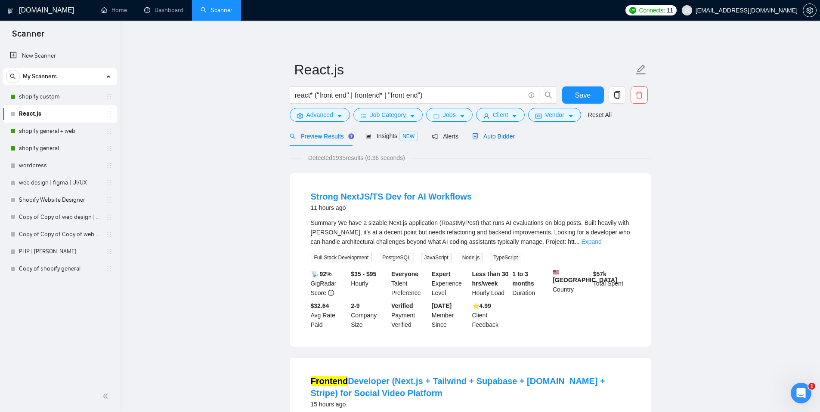
click at [494, 133] on span "Auto Bidder" at bounding box center [493, 136] width 43 height 7
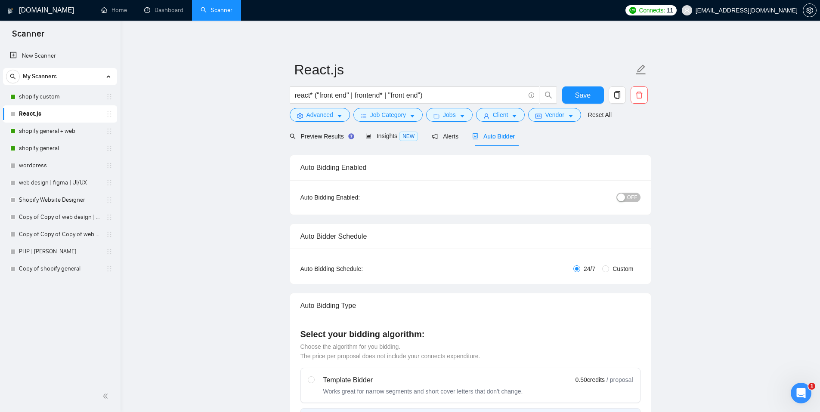
radio input "false"
radio input "true"
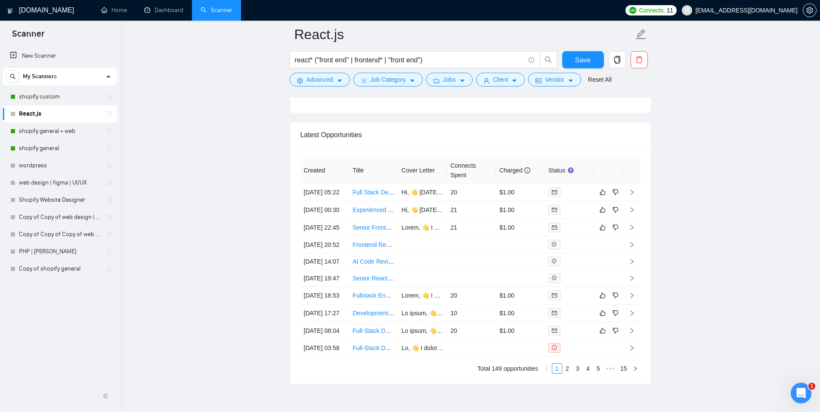
scroll to position [2253, 0]
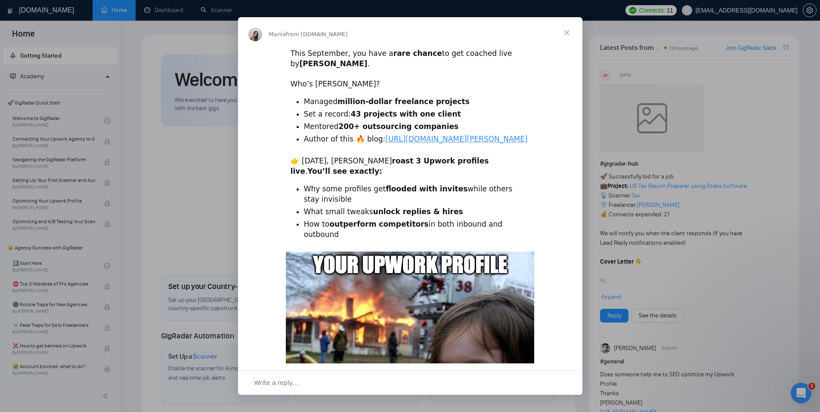
click at [566, 31] on span "Close" at bounding box center [567, 32] width 31 height 31
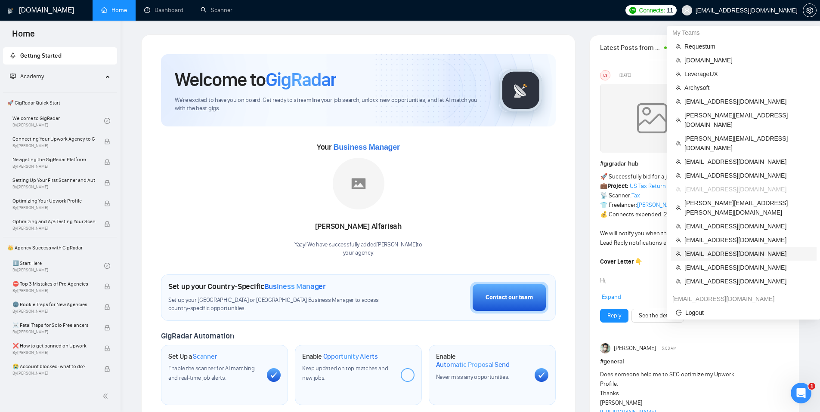
click at [694, 249] on span "sabri@robuzt.com" at bounding box center [748, 253] width 127 height 9
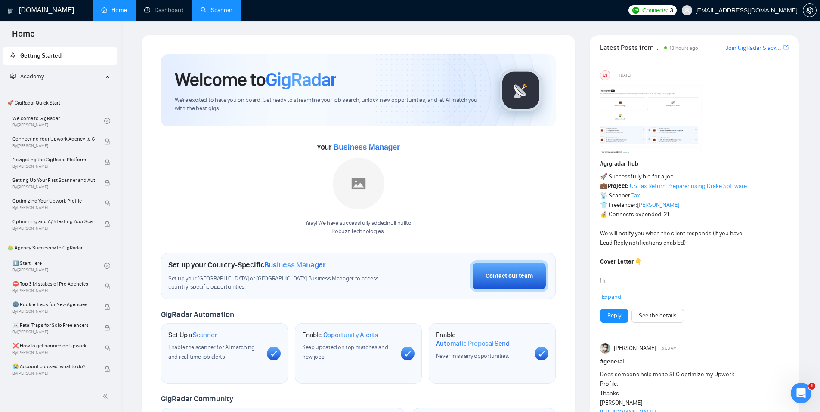
click at [204, 14] on link "Scanner" at bounding box center [217, 9] width 32 height 7
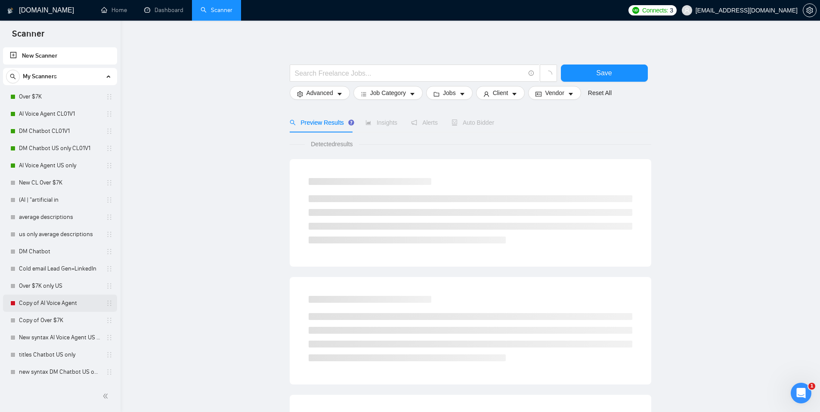
click at [57, 307] on link "Copy of AI Voice Agent" at bounding box center [60, 303] width 82 height 17
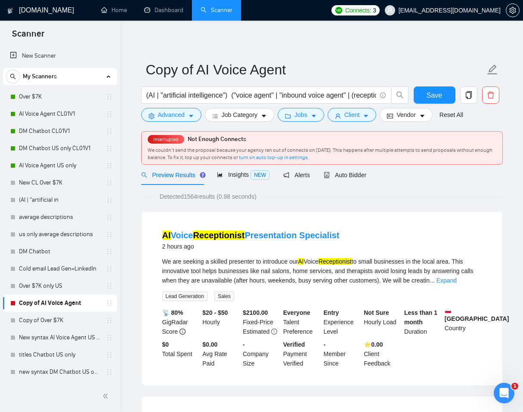
click at [440, 192] on div "Detected 1564 results (0.98 seconds)" at bounding box center [322, 196] width 362 height 9
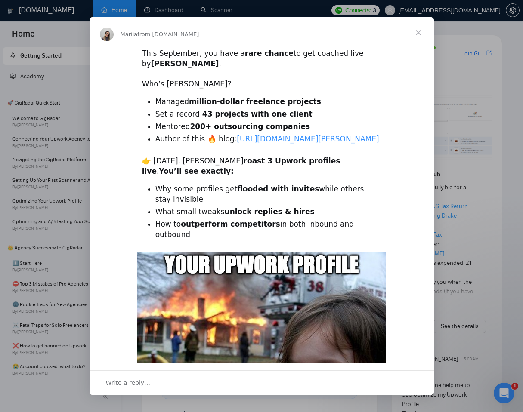
click at [416, 31] on span "Close" at bounding box center [418, 32] width 31 height 31
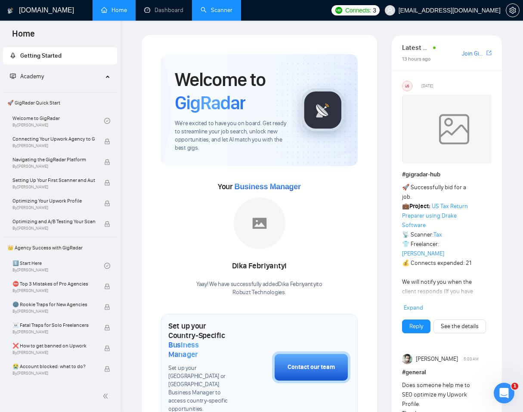
click at [218, 14] on link "Scanner" at bounding box center [217, 9] width 32 height 7
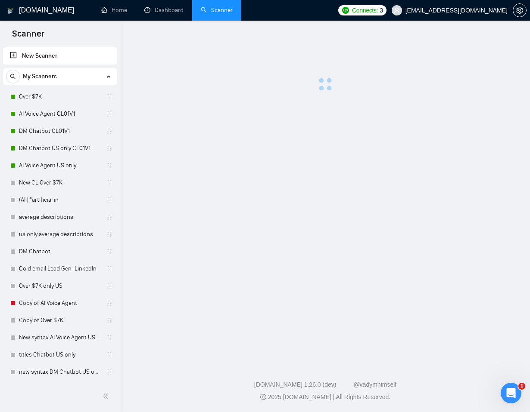
click at [220, 10] on link "Scanner" at bounding box center [217, 9] width 32 height 7
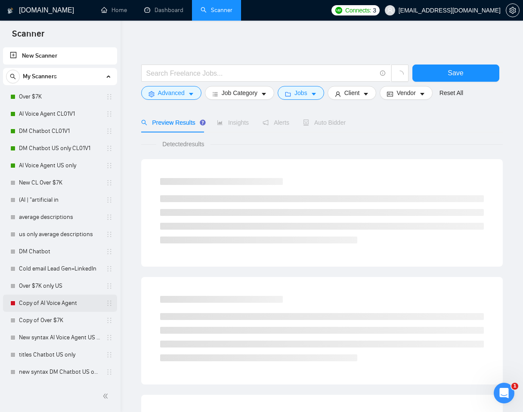
click at [36, 301] on link "Copy of AI Voice Agent" at bounding box center [60, 303] width 82 height 17
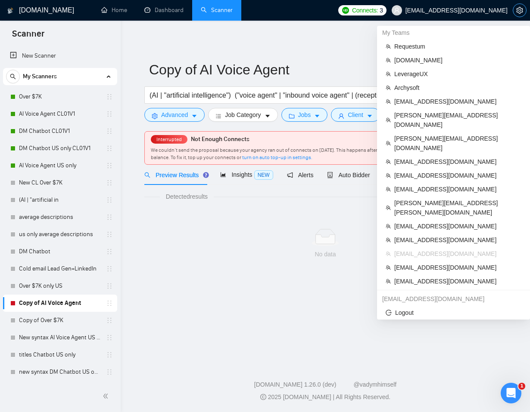
click at [515, 9] on span "setting" at bounding box center [519, 10] width 13 height 7
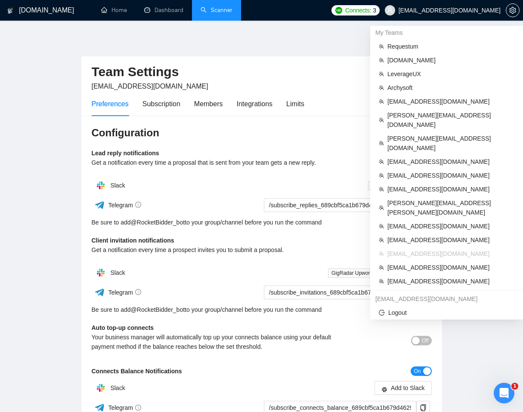
click at [478, 10] on span "[EMAIL_ADDRESS][DOMAIN_NAME]" at bounding box center [450, 10] width 102 height 0
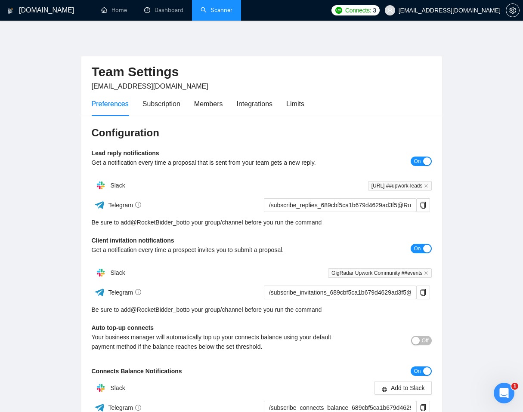
click at [229, 11] on link "Scanner" at bounding box center [217, 9] width 32 height 7
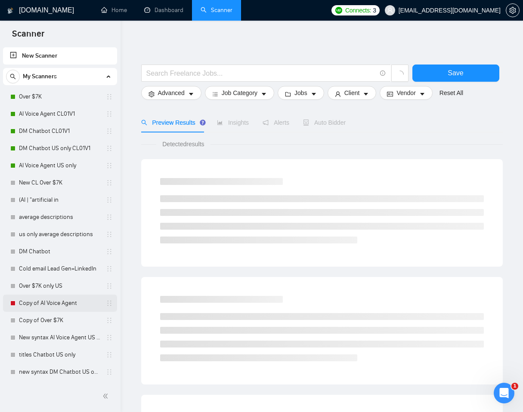
click at [44, 298] on link "Copy of AI Voice Agent" at bounding box center [60, 303] width 82 height 17
